Goal: Navigation & Orientation: Find specific page/section

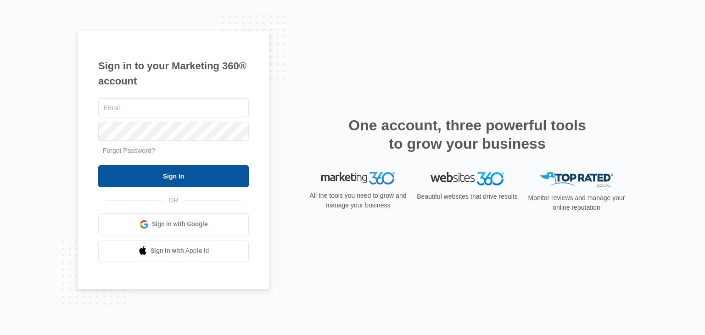
type input "[EMAIL_ADDRESS][DOMAIN_NAME]"
click at [223, 186] on input "Sign In" at bounding box center [173, 176] width 151 height 22
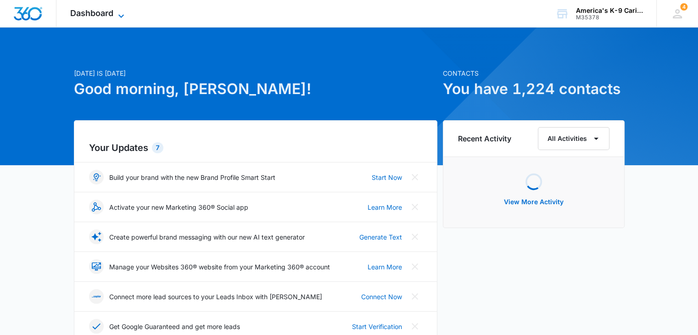
click at [125, 13] on icon at bounding box center [121, 16] width 11 height 11
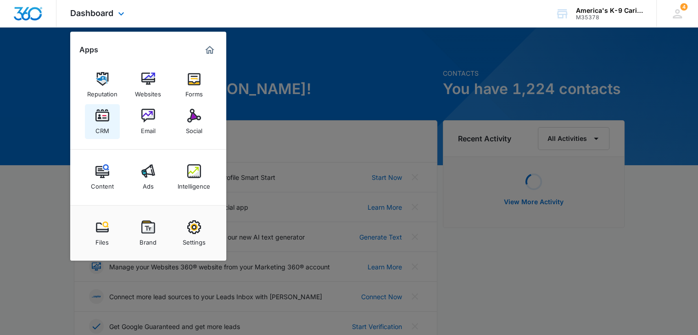
click at [106, 122] on img at bounding box center [102, 116] width 14 height 14
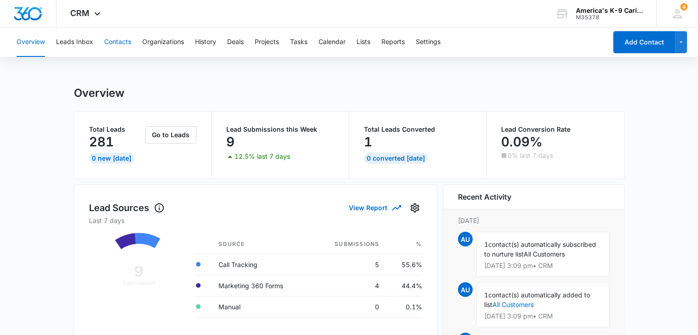
click at [122, 47] on button "Contacts" at bounding box center [117, 42] width 27 height 29
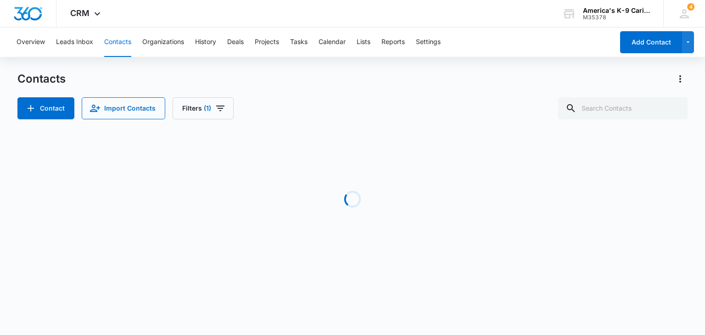
click at [188, 161] on div "Loading" at bounding box center [352, 199] width 670 height 138
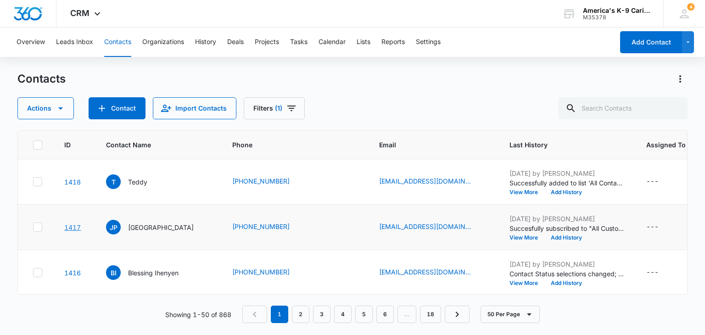
click at [78, 227] on link "1417" at bounding box center [72, 228] width 17 height 8
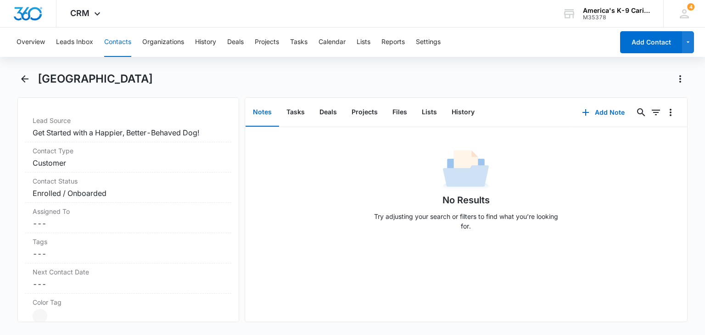
scroll to position [353, 0]
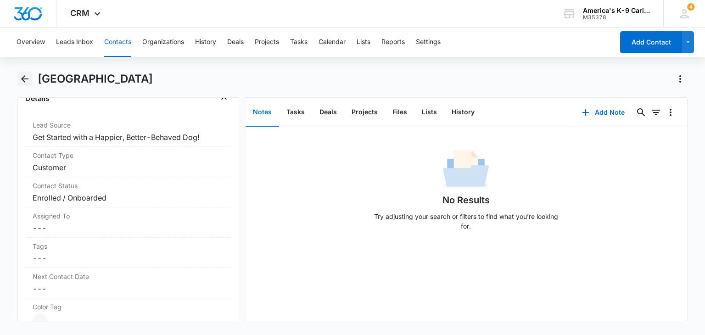
click at [26, 82] on icon "Back" at bounding box center [24, 78] width 11 height 11
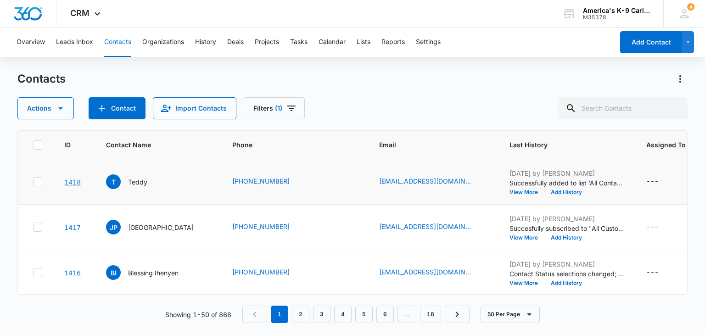
click at [72, 184] on link "1418" at bounding box center [72, 182] width 17 height 8
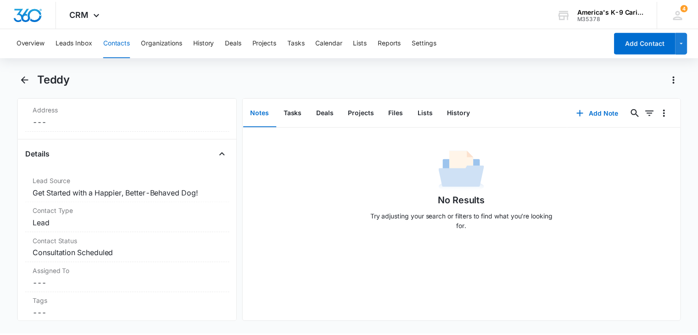
scroll to position [308, 0]
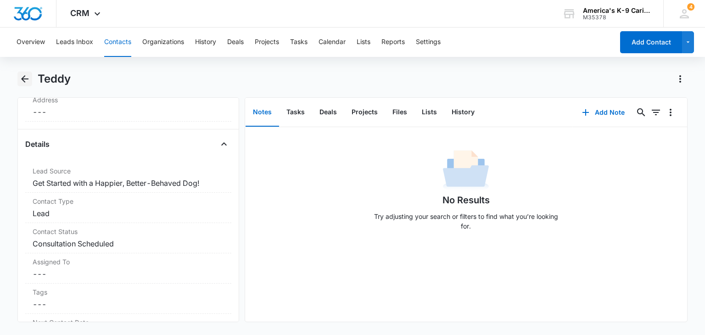
click at [18, 76] on button "Back" at bounding box center [24, 79] width 14 height 15
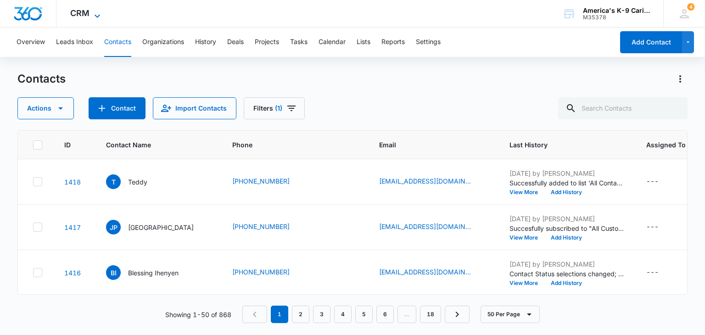
click at [89, 17] on span "CRM" at bounding box center [79, 13] width 19 height 10
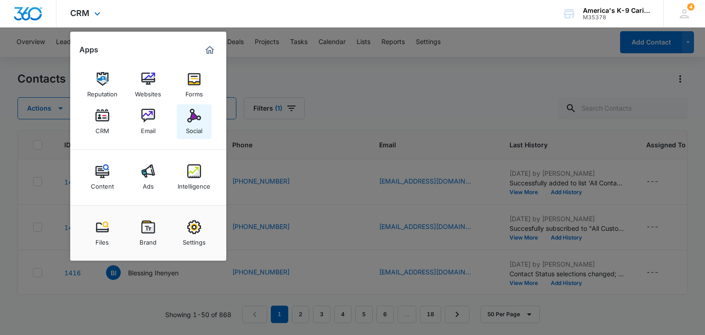
click at [190, 115] on img at bounding box center [194, 116] width 14 height 14
